Goal: Information Seeking & Learning: Learn about a topic

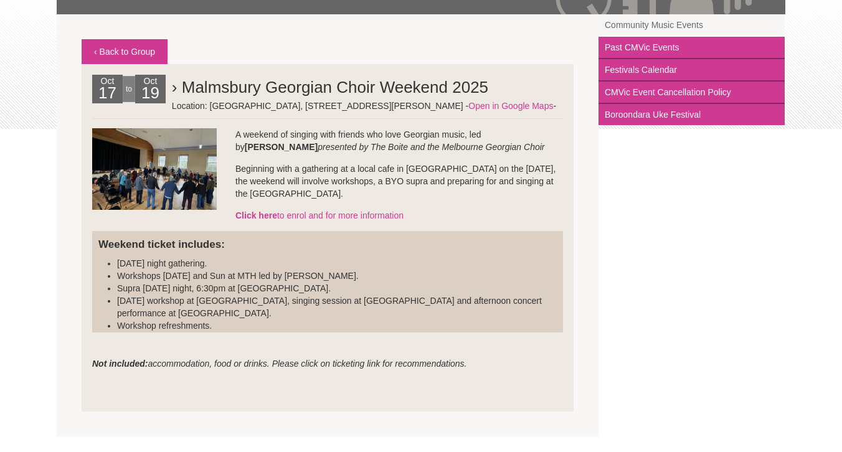
scroll to position [181, 0]
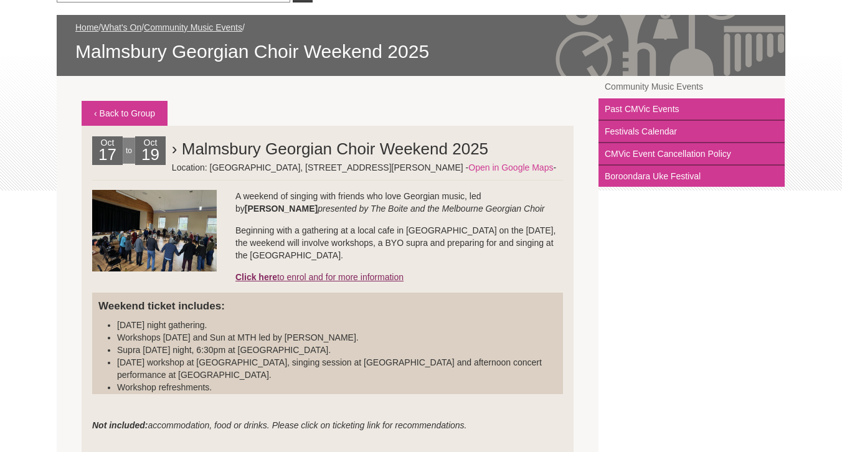
click at [267, 279] on strong "Click here" at bounding box center [257, 277] width 42 height 10
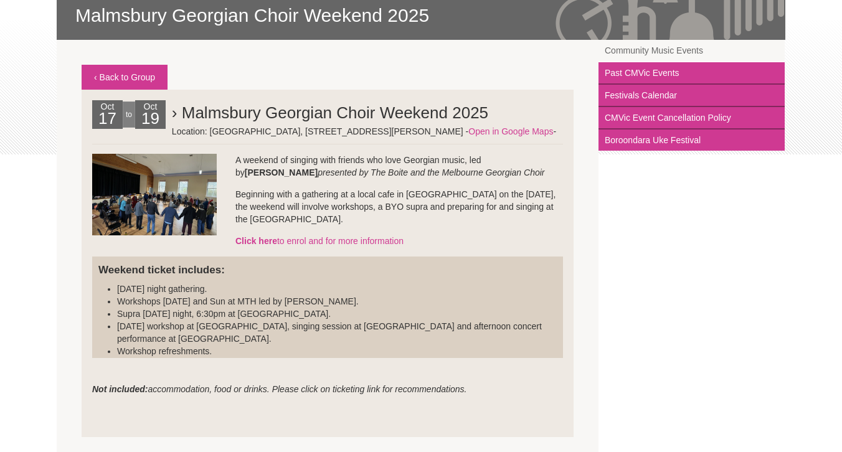
scroll to position [256, 0]
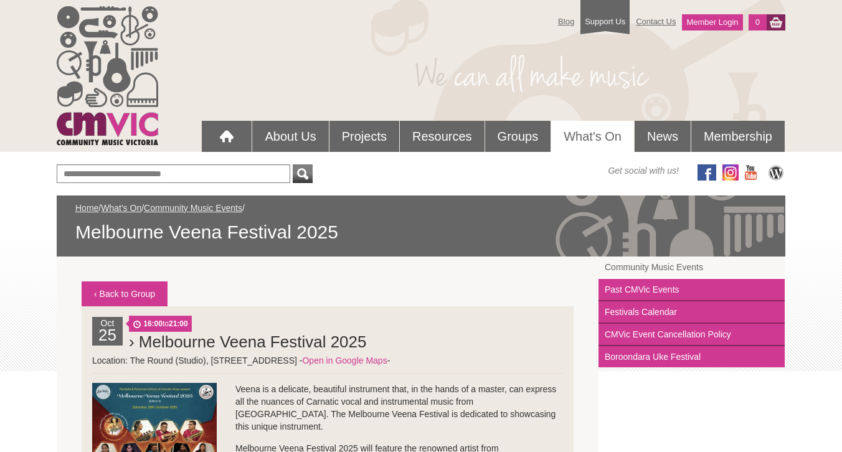
click at [12, 415] on div "Blog Support Us Contact Us Member Login 0 About Us What We Do" at bounding box center [421, 435] width 842 height 870
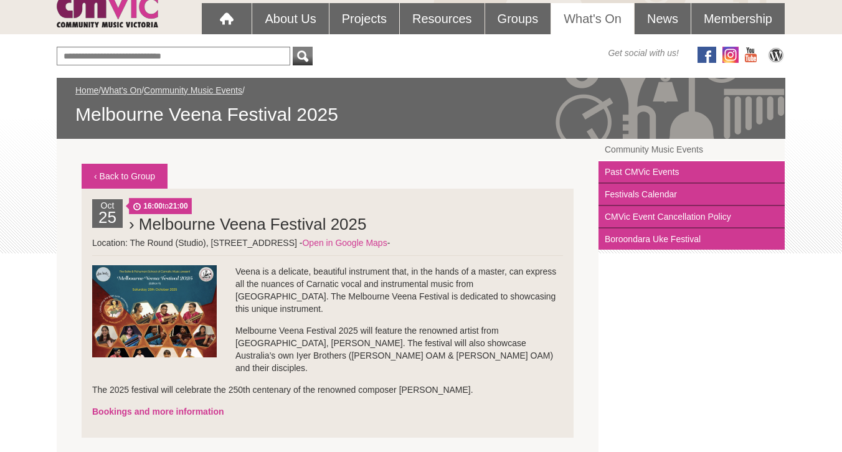
scroll to position [128, 0]
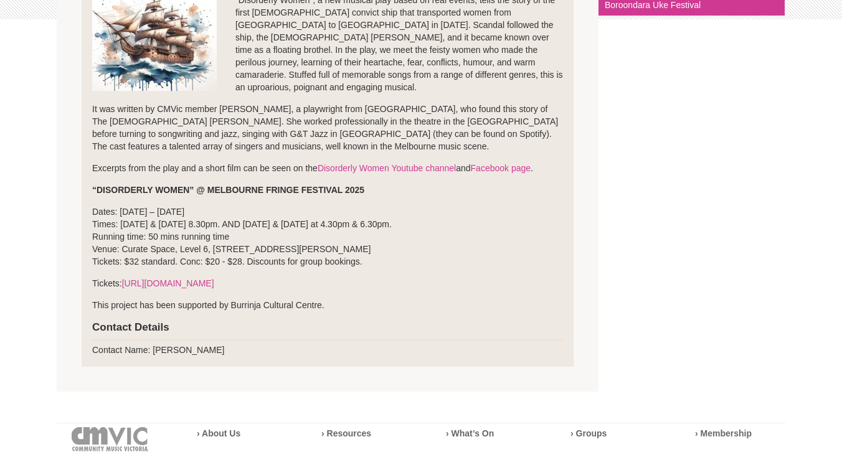
scroll to position [374, 0]
